Goal: Information Seeking & Learning: Learn about a topic

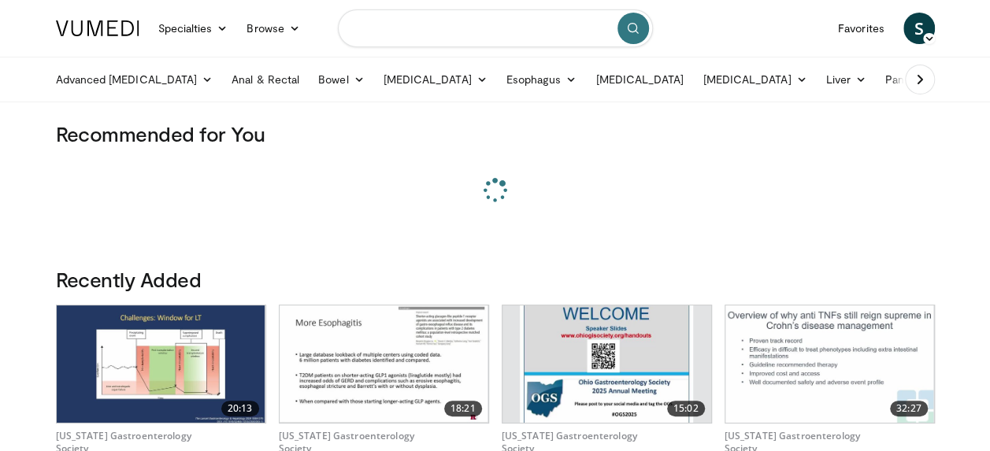
click at [421, 20] on input "Search topics, interventions" at bounding box center [495, 28] width 315 height 38
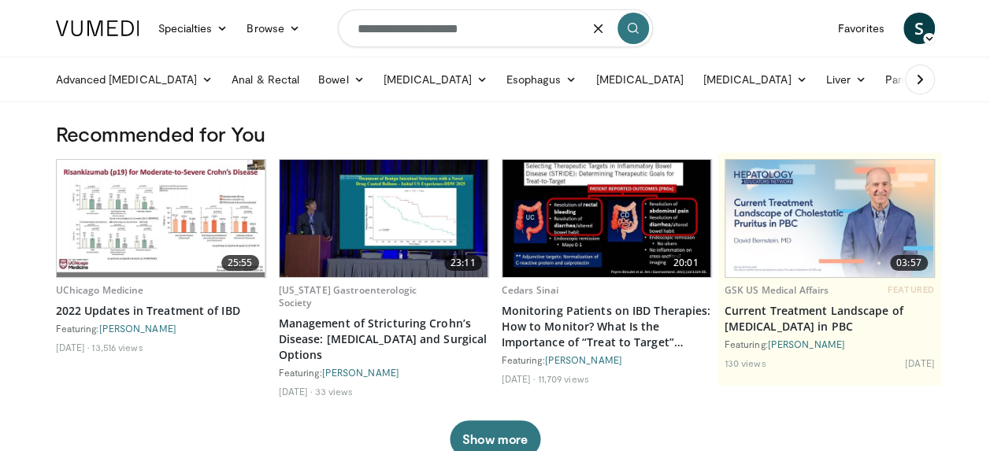
type input "**********"
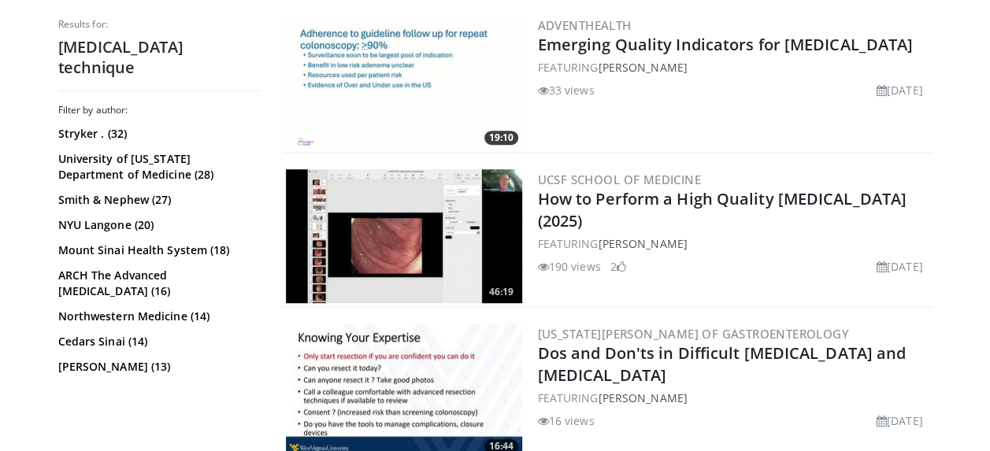
scroll to position [473, 0]
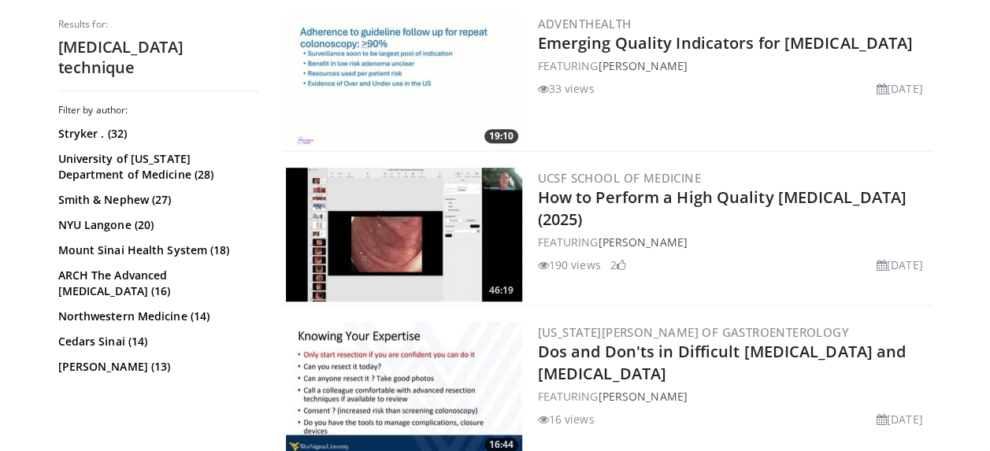
click at [477, 265] on img at bounding box center [404, 235] width 236 height 134
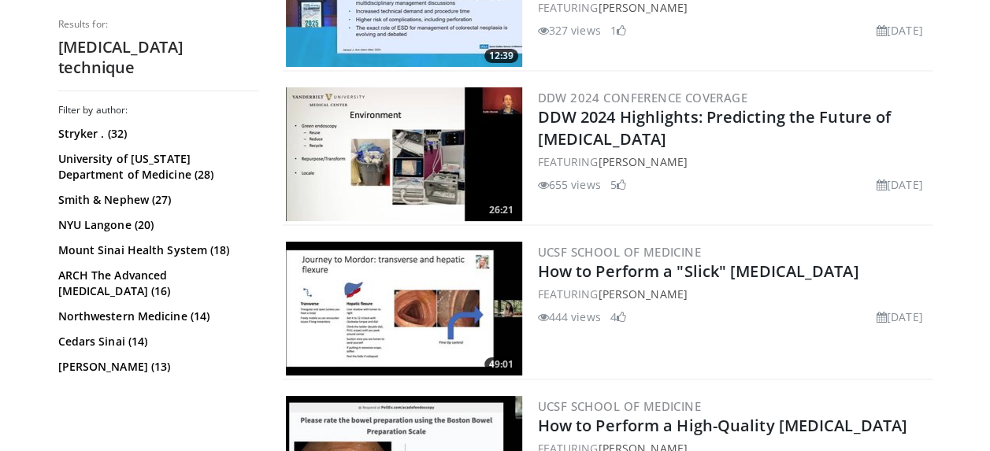
scroll to position [3004, 0]
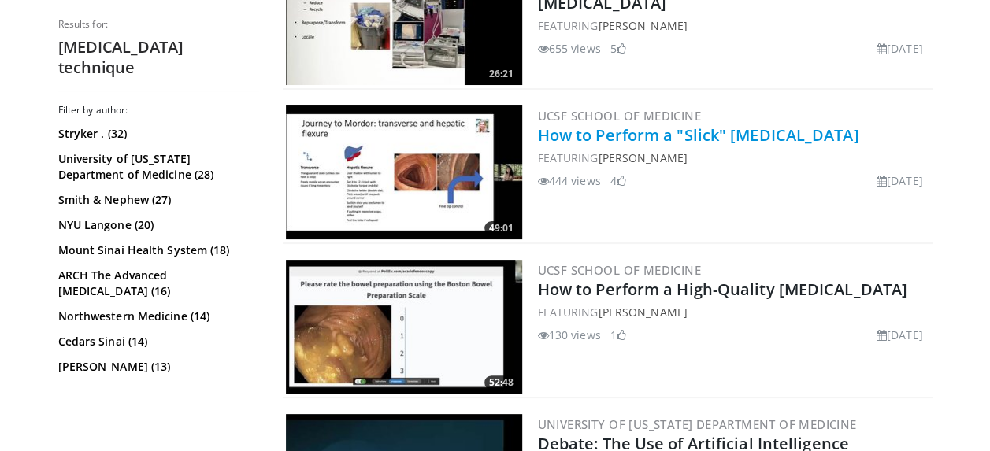
click at [712, 139] on link "How to Perform a "Slick" Colonoscopy" at bounding box center [698, 134] width 321 height 21
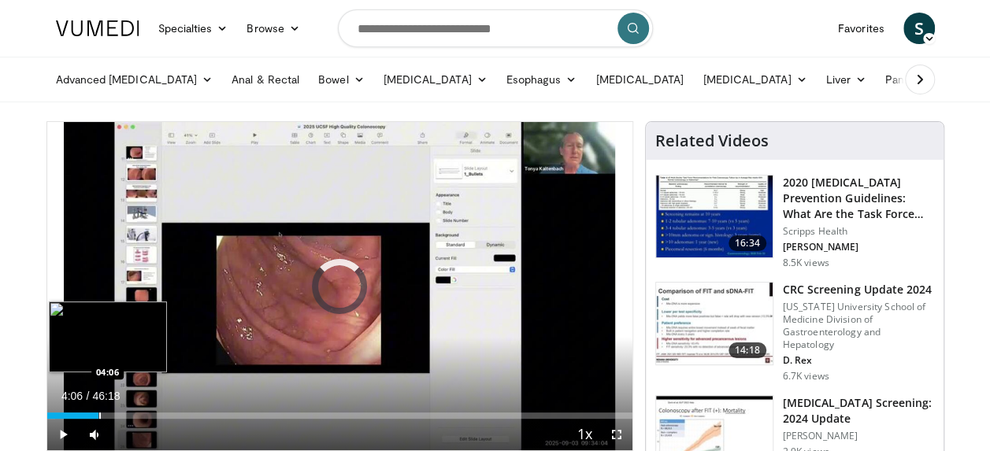
click at [99, 413] on div "Progress Bar" at bounding box center [100, 416] width 2 height 6
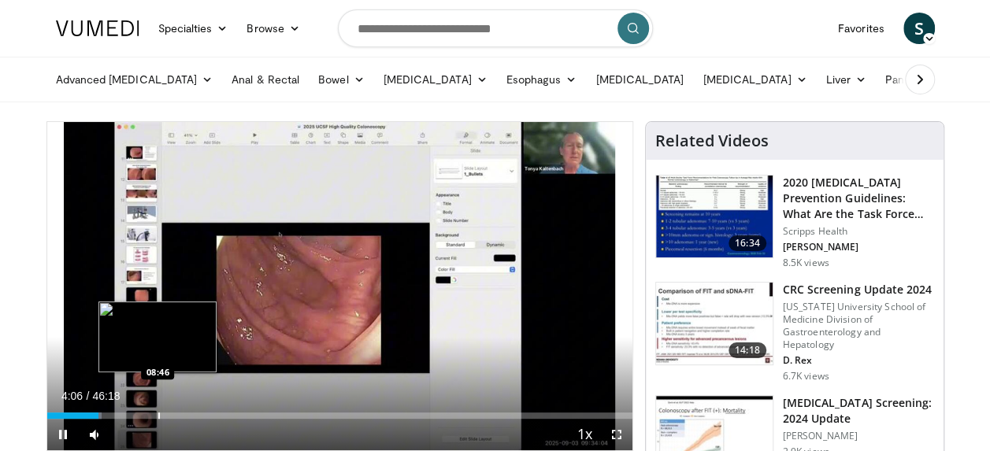
click at [157, 409] on div "Loaded : 9.34% 04:06 08:46" at bounding box center [339, 411] width 585 height 15
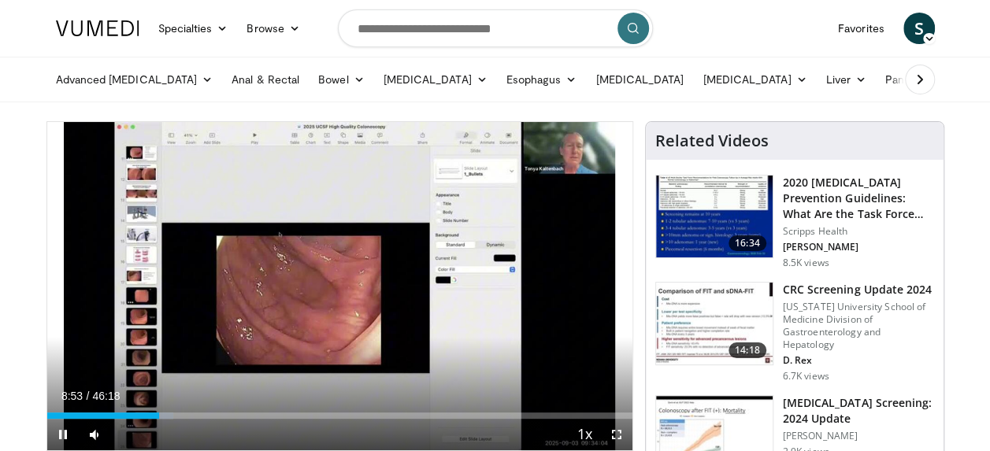
click at [200, 419] on div "Current Time 8:53 / Duration 46:18 Pause Skip Backward Skip Forward Mute Loaded…" at bounding box center [339, 434] width 585 height 31
click at [241, 420] on div "Current Time 8:54 / Duration 46:18 Pause Skip Backward Skip Forward Mute Loaded…" at bounding box center [339, 434] width 585 height 31
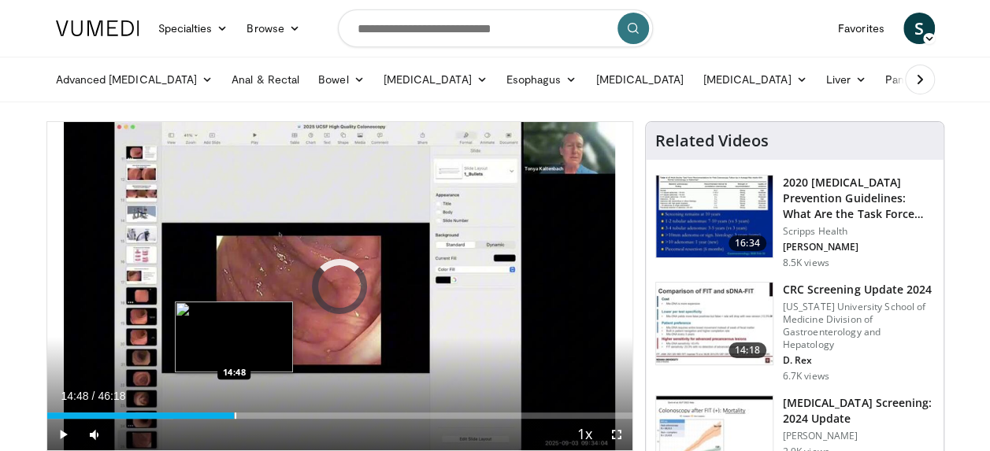
click at [235, 413] on div "Progress Bar" at bounding box center [236, 416] width 2 height 6
click at [227, 413] on div "Loaded : 32.75% 14:15 14:18" at bounding box center [339, 416] width 585 height 6
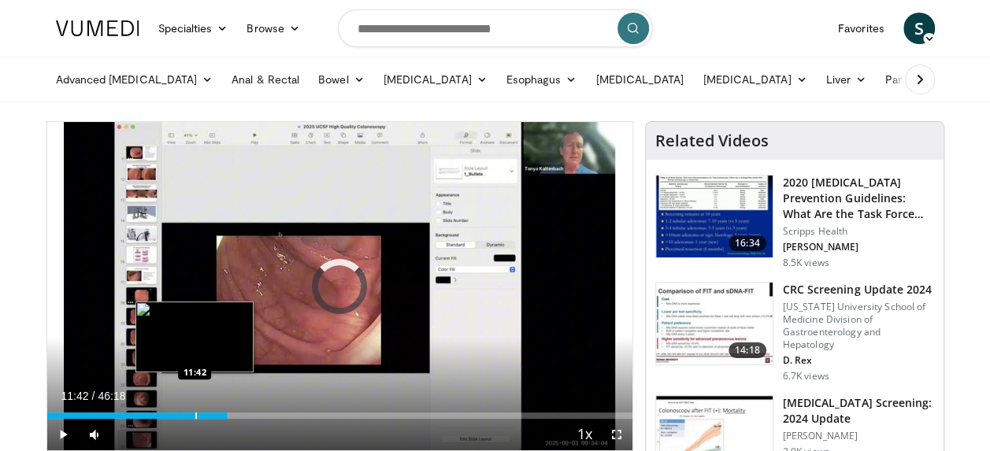
click at [195, 415] on div "Progress Bar" at bounding box center [196, 416] width 2 height 6
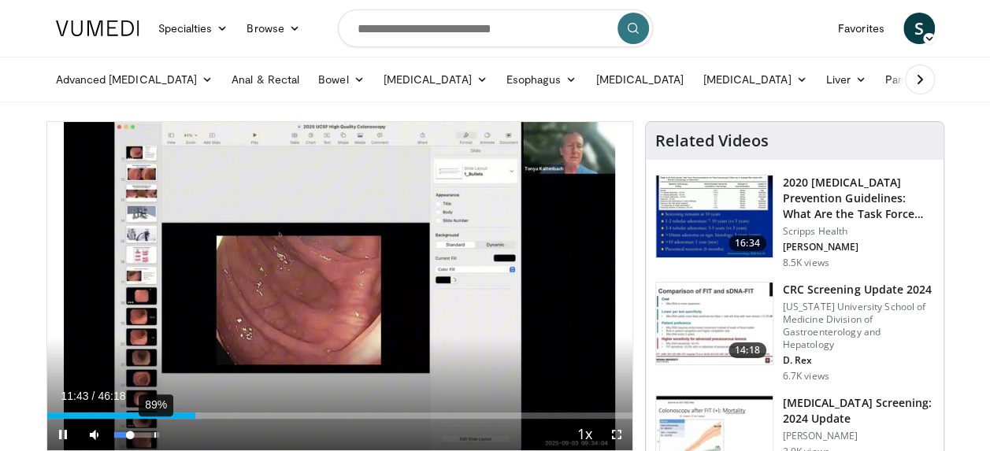
click at [152, 434] on div "89%" at bounding box center [136, 435] width 45 height 6
click at [148, 434] on div "Volume Level" at bounding box center [131, 435] width 35 height 6
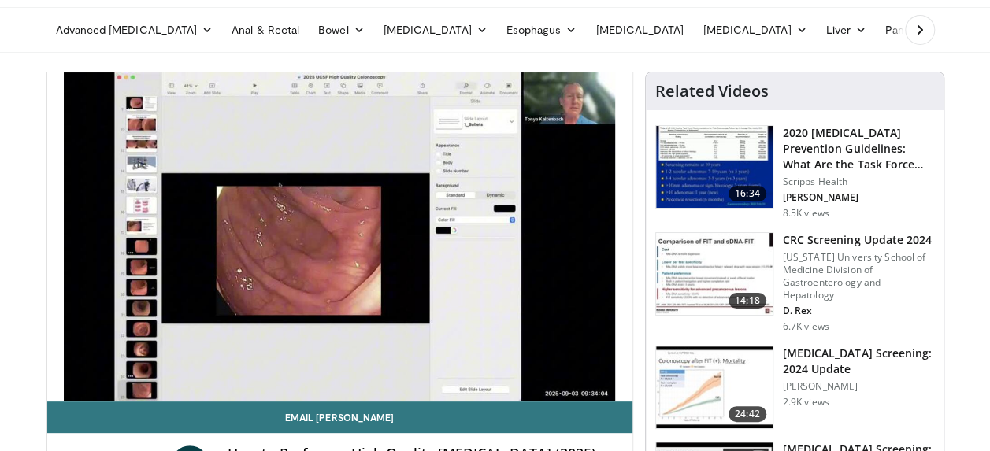
scroll to position [72, 0]
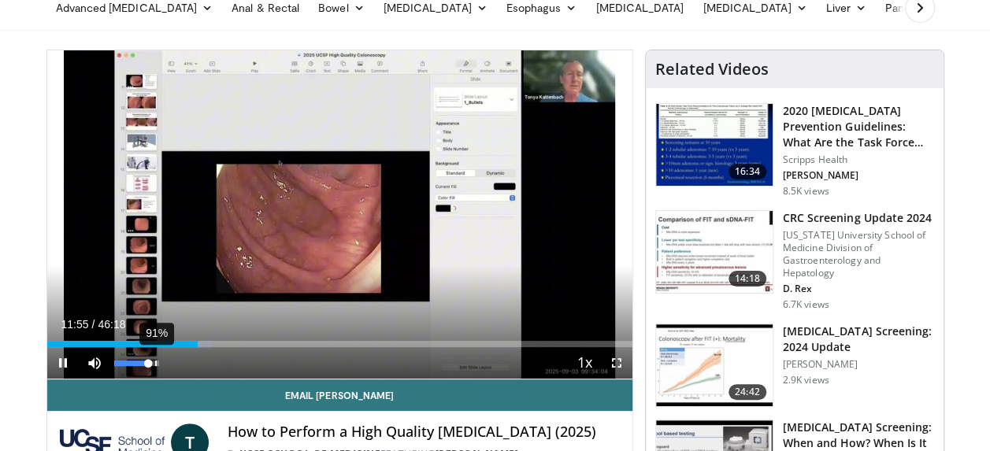
click at [156, 364] on div "91%" at bounding box center [136, 364] width 45 height 6
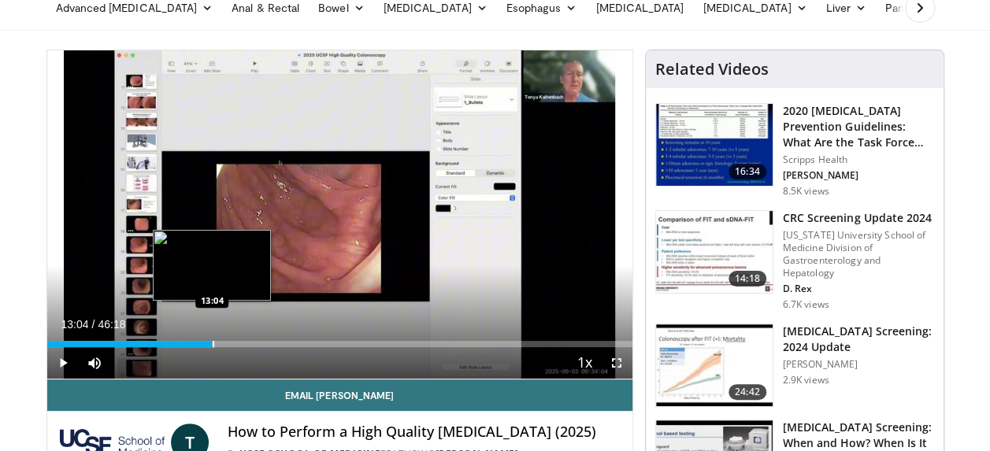
click at [212, 341] on div "Loaded : 29.15% 12:30 13:04" at bounding box center [339, 344] width 585 height 6
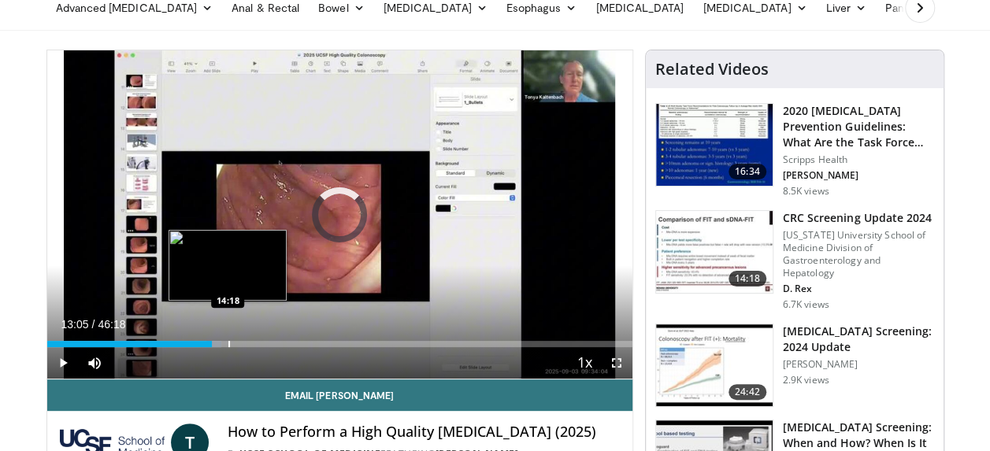
click at [228, 346] on div "Progress Bar" at bounding box center [229, 344] width 2 height 6
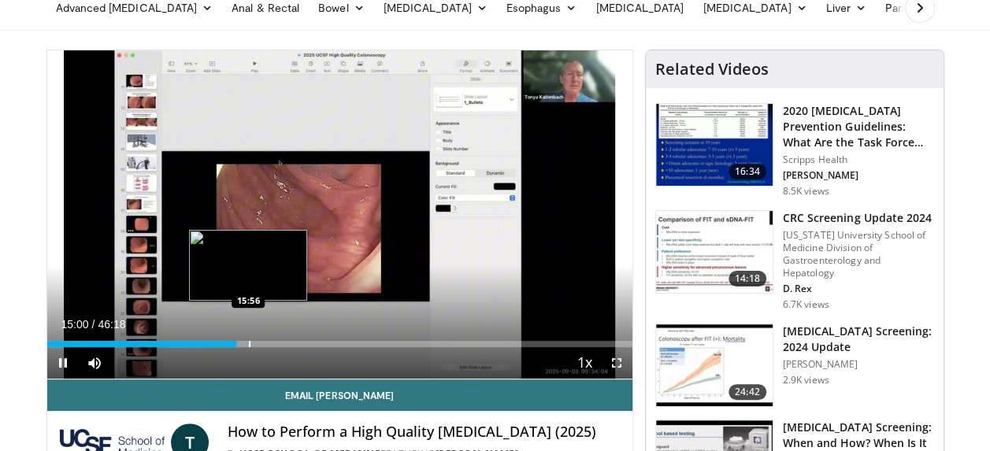
click at [249, 342] on div "Progress Bar" at bounding box center [250, 344] width 2 height 6
click at [246, 342] on div "Loaded : 35.57% 15:56 15:48" at bounding box center [339, 344] width 585 height 6
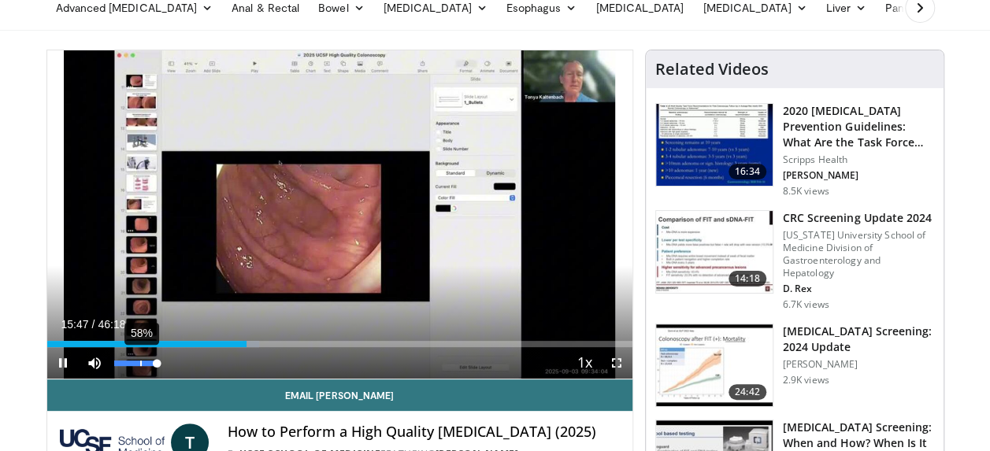
click at [142, 368] on div "58%" at bounding box center [136, 362] width 55 height 31
click at [130, 361] on div "Current Time 15:49 / Duration 46:18 Pause Skip Backward Skip Forward Mute 61% L…" at bounding box center [339, 362] width 585 height 31
click at [141, 364] on div "61%" at bounding box center [136, 364] width 45 height 6
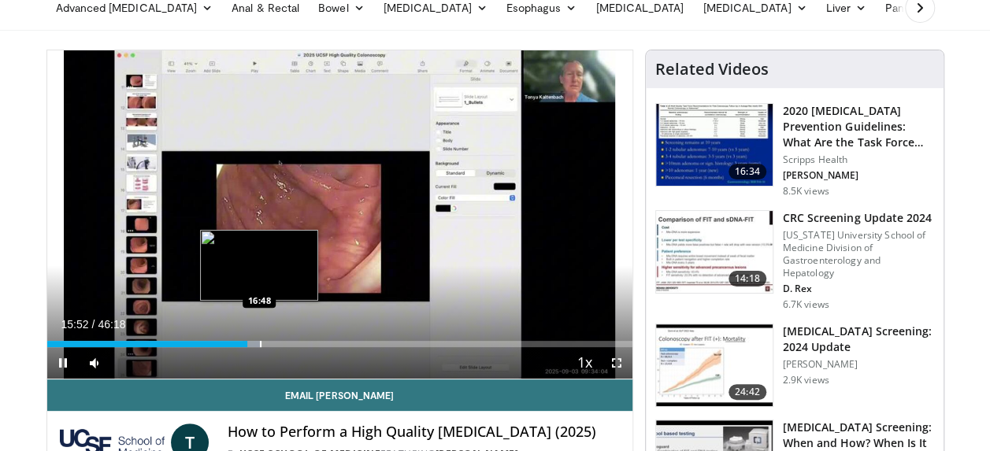
click at [260, 342] on video-js "**********" at bounding box center [339, 214] width 585 height 329
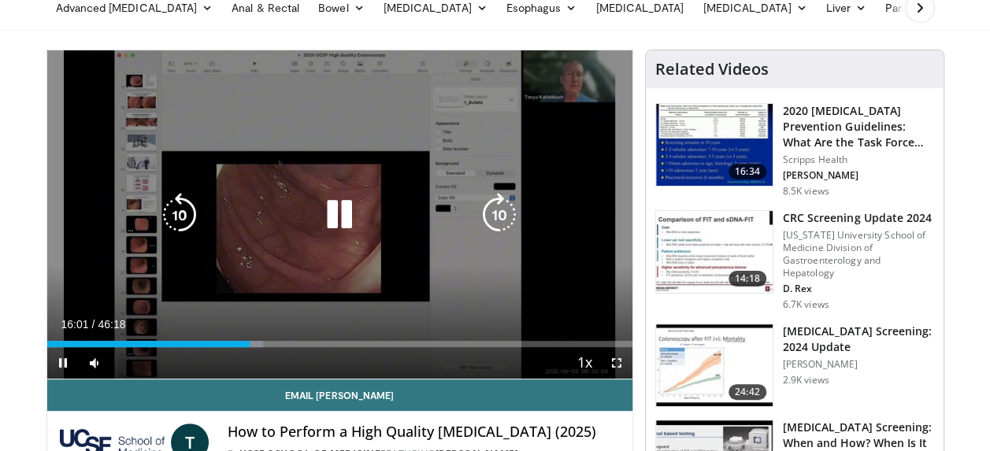
scroll to position [0, 0]
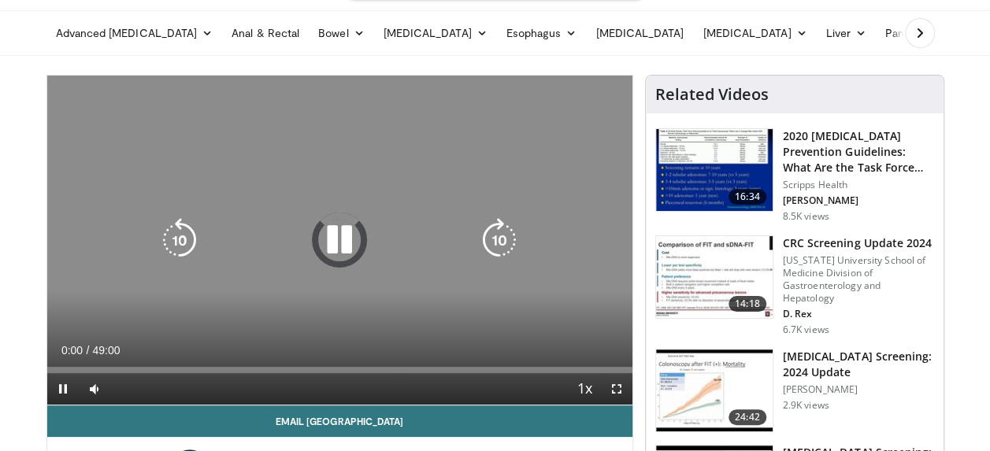
scroll to position [47, 0]
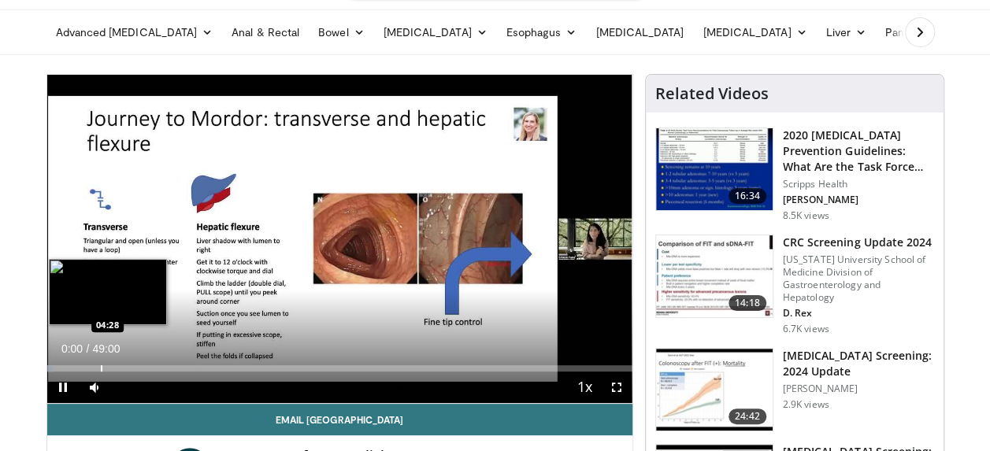
click at [101, 365] on div "Progress Bar" at bounding box center [102, 368] width 2 height 6
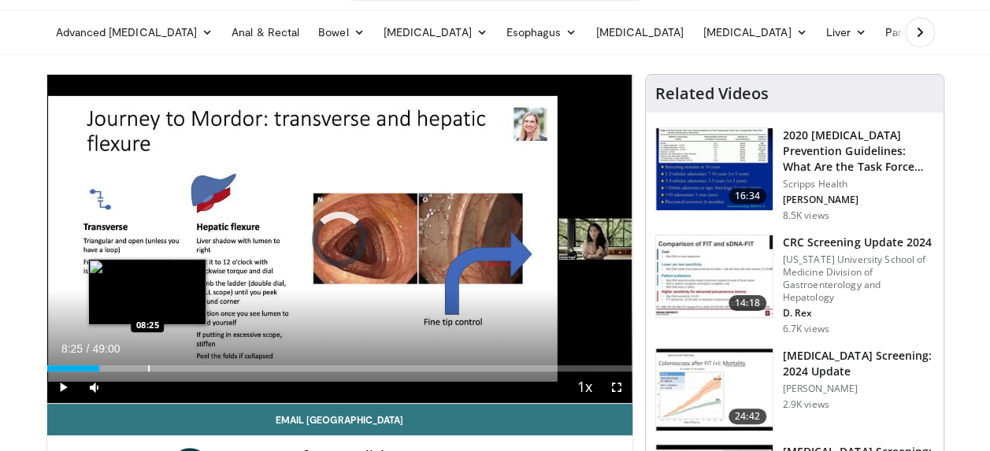
click at [147, 367] on div "Loaded : 9.45% 08:25 08:25" at bounding box center [339, 368] width 585 height 6
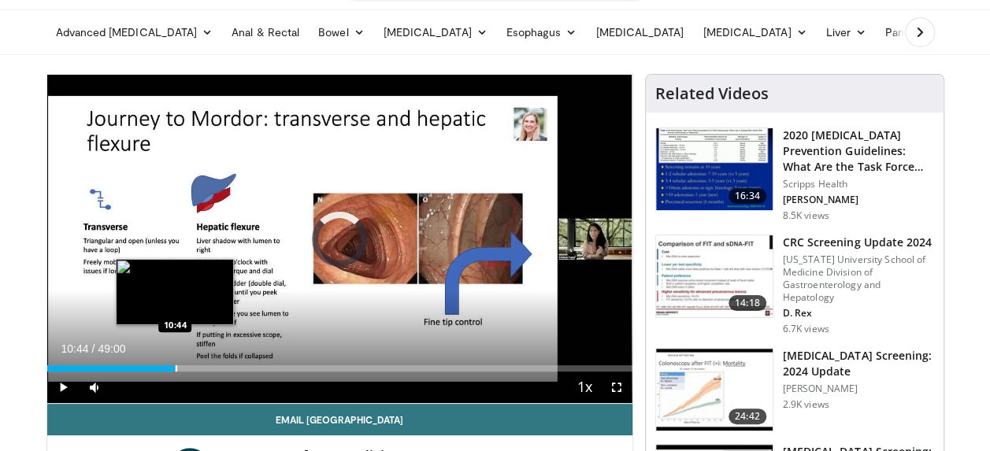
click at [175, 366] on div "Loaded : 0.00% 10:44 10:44" at bounding box center [339, 368] width 585 height 6
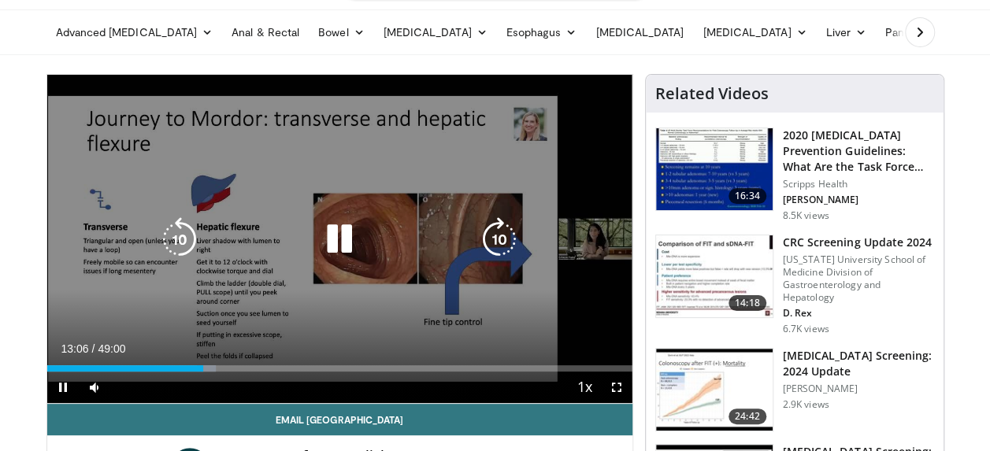
click at [465, 186] on div "10 seconds Tap to unmute" at bounding box center [339, 239] width 585 height 328
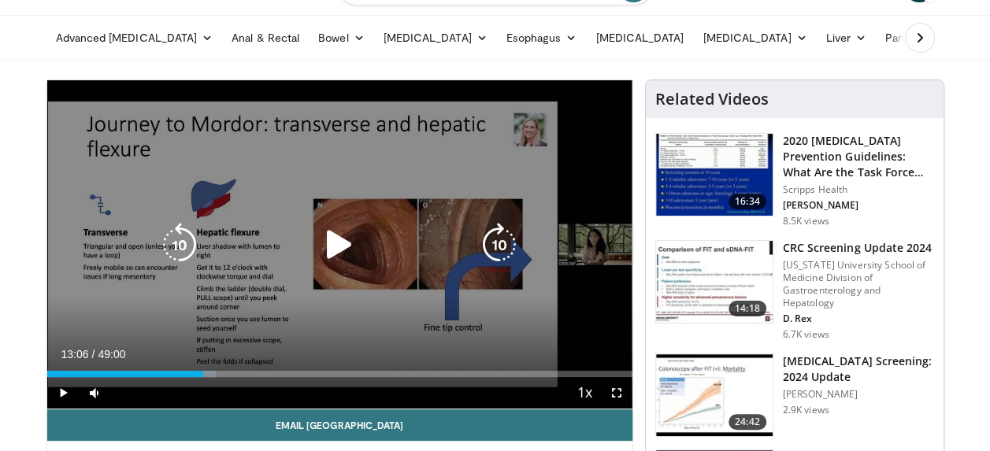
scroll to position [40, 0]
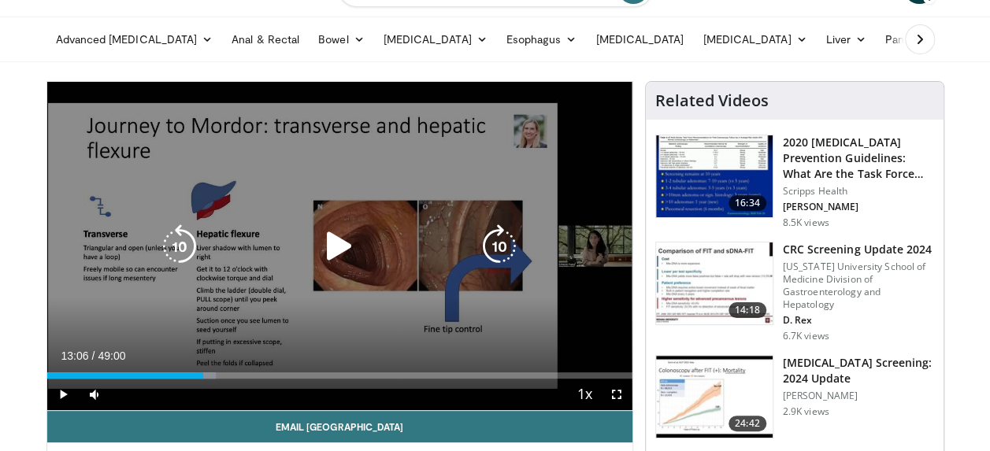
click at [414, 291] on div "10 seconds Tap to unmute" at bounding box center [339, 246] width 585 height 328
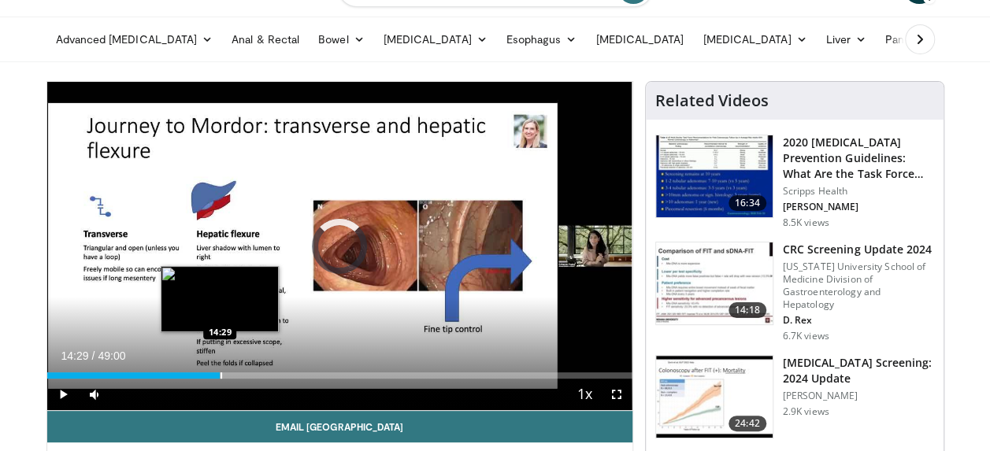
click at [220, 372] on div "Progress Bar" at bounding box center [221, 375] width 2 height 6
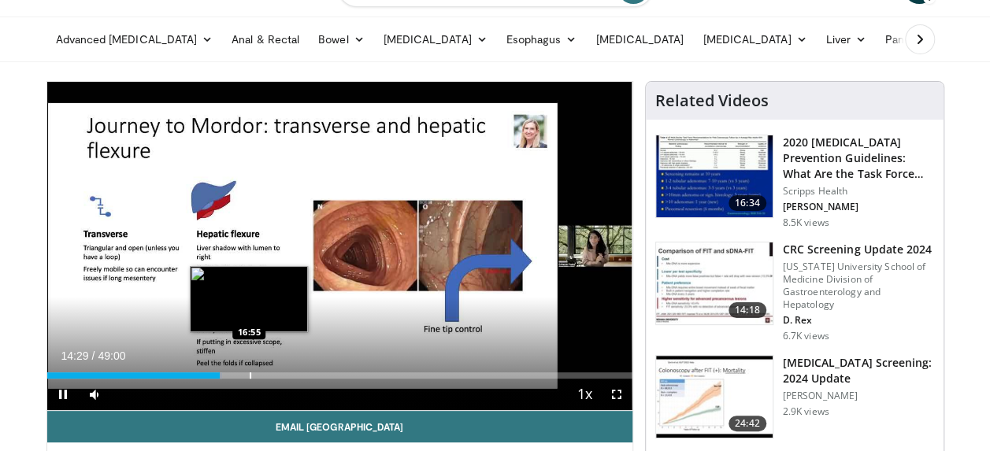
click at [250, 374] on div "Progress Bar" at bounding box center [251, 375] width 2 height 6
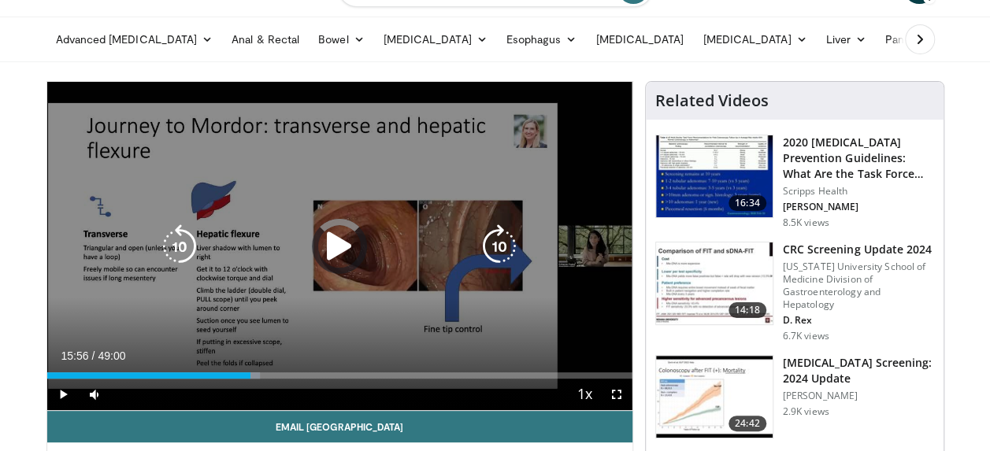
click at [237, 373] on div "15:56" at bounding box center [149, 375] width 204 height 6
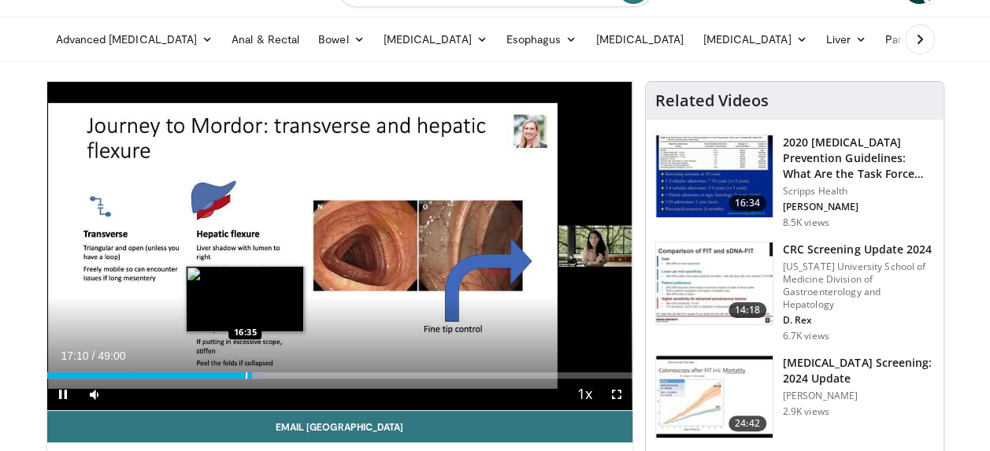
click at [246, 377] on div "Progress Bar" at bounding box center [247, 375] width 2 height 6
click at [250, 372] on div "Progress Bar" at bounding box center [251, 375] width 2 height 6
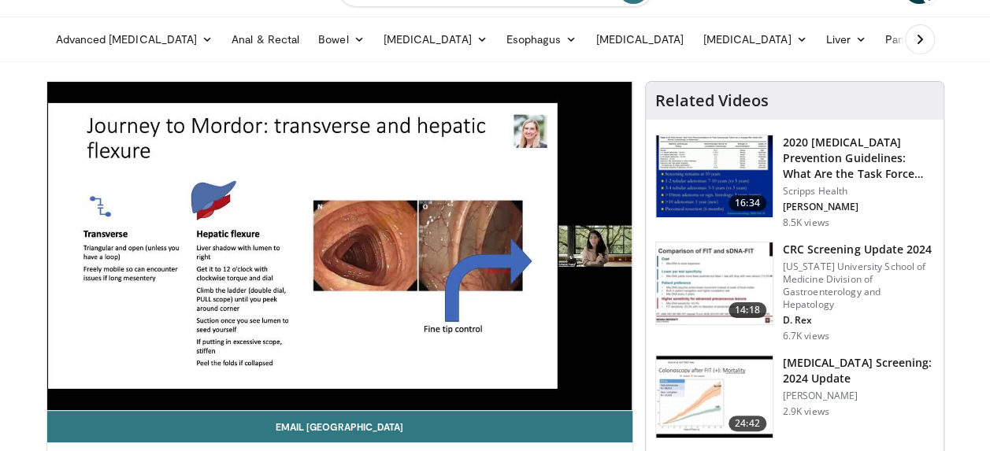
click at [145, 394] on video-js "**********" at bounding box center [339, 246] width 585 height 329
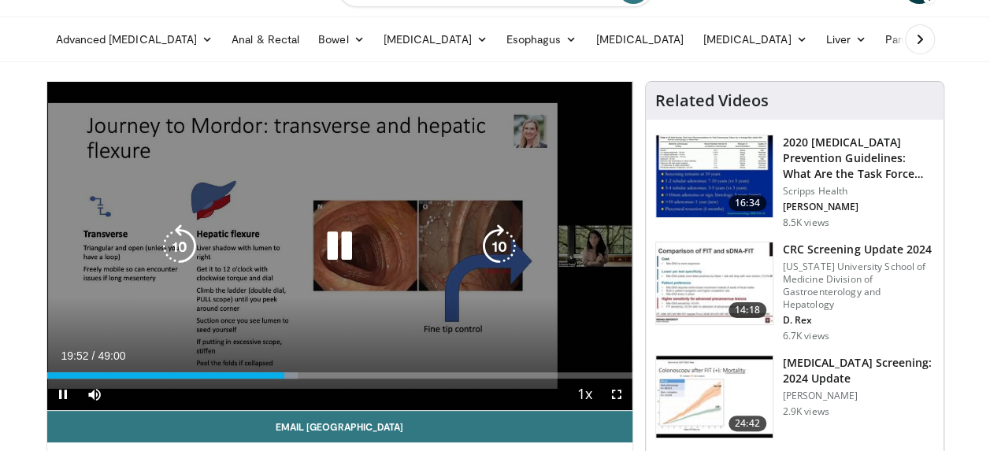
click at [359, 294] on div "10 seconds Tap to unmute" at bounding box center [339, 246] width 585 height 328
click at [453, 211] on div "10 seconds Tap to unmute" at bounding box center [339, 246] width 585 height 328
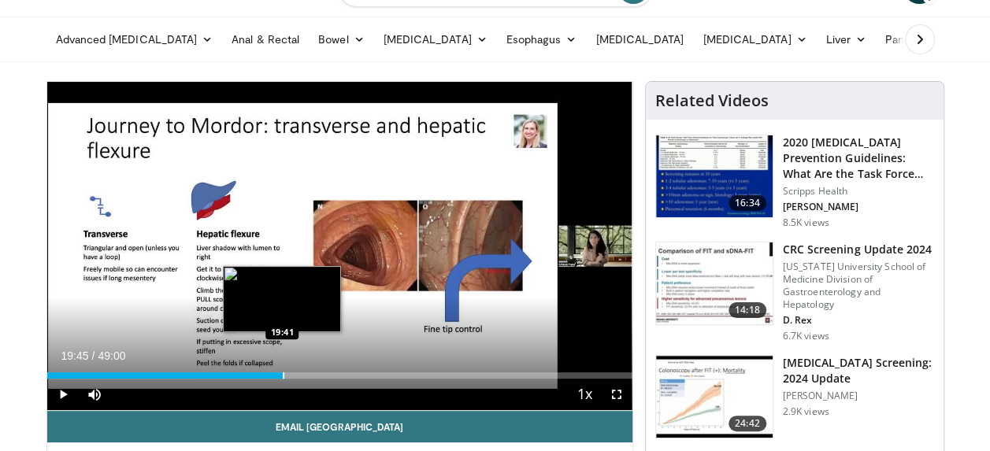
click at [282, 368] on div "Loaded : 41.50% 19:45 19:41" at bounding box center [339, 371] width 585 height 15
click at [272, 376] on div "Progress Bar" at bounding box center [273, 375] width 2 height 6
click at [276, 375] on div "Progress Bar" at bounding box center [276, 375] width 13 height 6
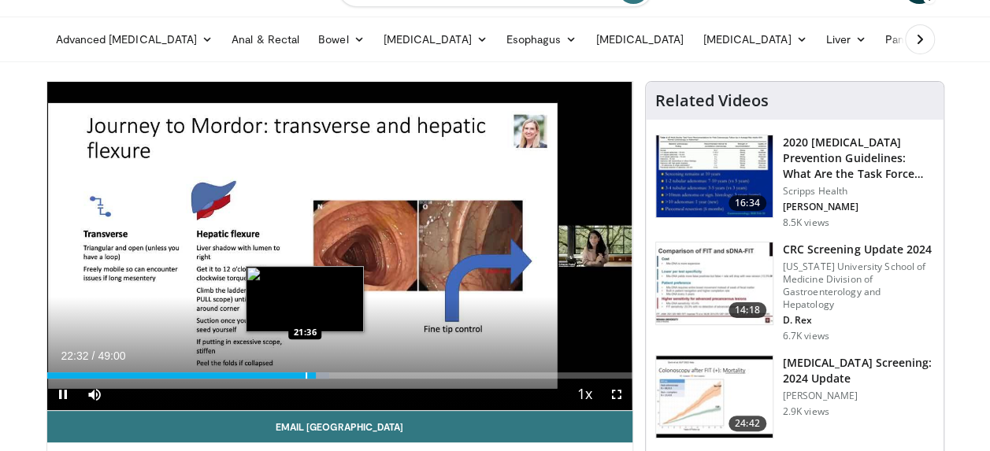
click at [305, 373] on div "Progress Bar" at bounding box center [306, 375] width 2 height 6
click at [302, 376] on div "Progress Bar" at bounding box center [303, 375] width 2 height 6
click at [310, 376] on div "Progress Bar" at bounding box center [310, 375] width 2 height 6
click at [315, 375] on div "Progress Bar" at bounding box center [316, 375] width 2 height 6
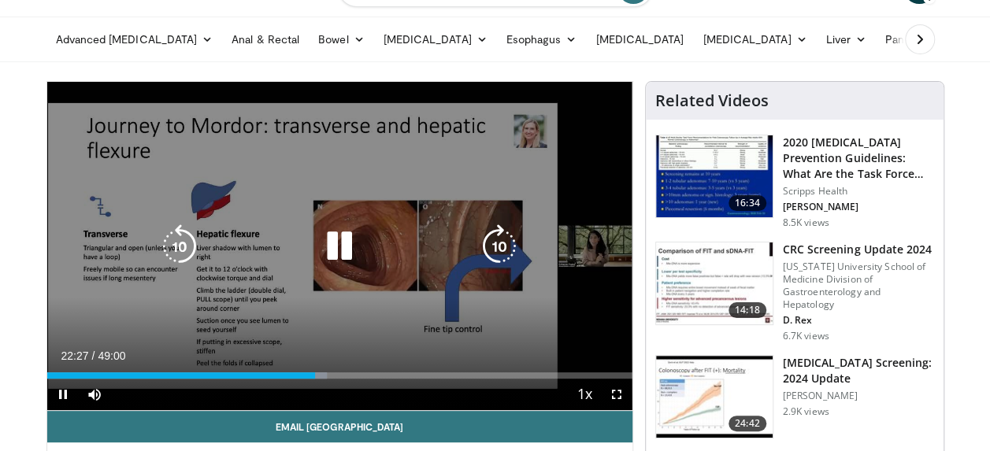
click at [349, 328] on div "10 seconds Tap to unmute" at bounding box center [339, 246] width 585 height 328
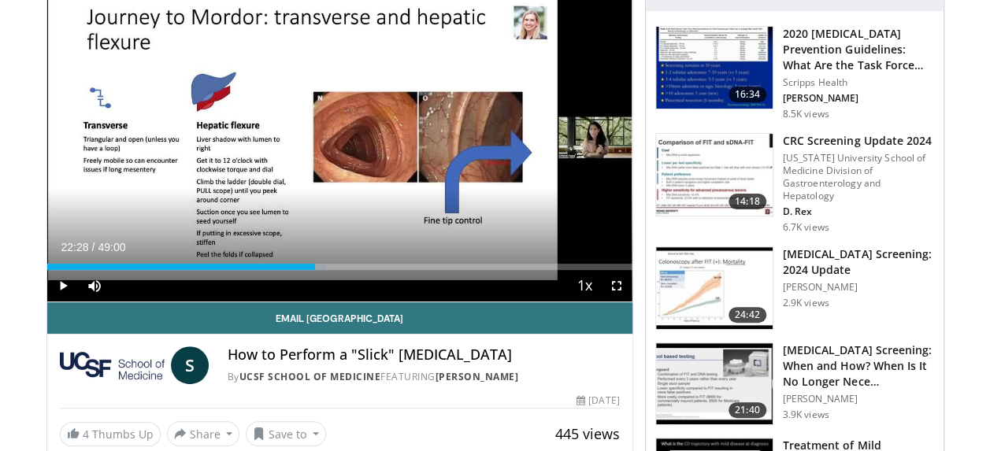
scroll to position [148, 0]
